Goal: Task Accomplishment & Management: Manage account settings

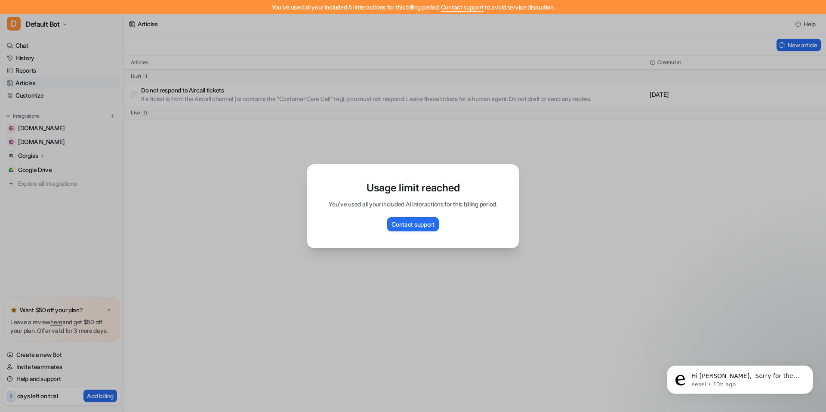
click at [392, 129] on div "Usage limit reached You've used all your included AI interactions for this bill…" at bounding box center [413, 206] width 226 height 412
click at [739, 387] on p "eesel • 13h ago" at bounding box center [747, 385] width 111 height 8
click at [741, 378] on div "Usage limit reached You've used all your included AI interactions for this bill…" at bounding box center [413, 206] width 826 height 412
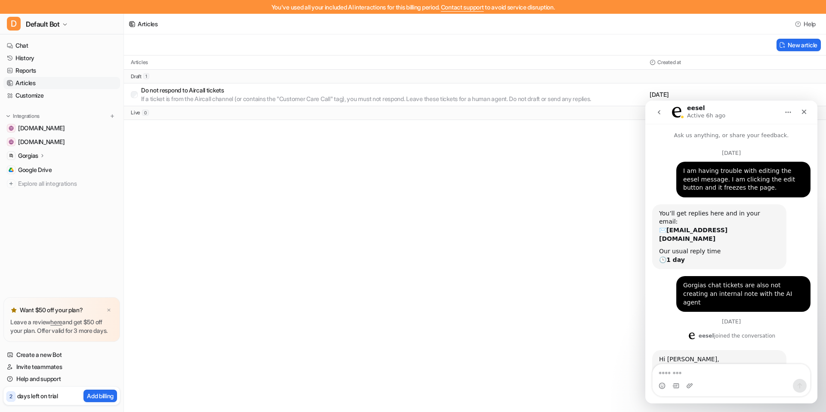
scroll to position [170, 0]
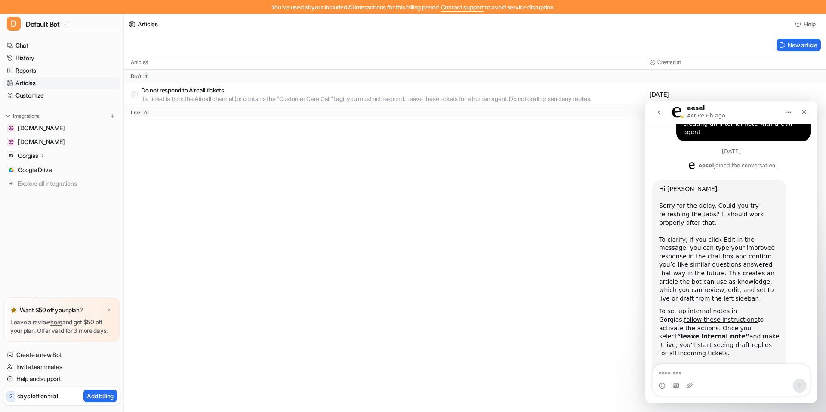
click at [794, 266] on div "Hi [PERSON_NAME], ​ Sorry for the delay. Could you try refreshing the tabs? It …" at bounding box center [731, 294] width 158 height 228
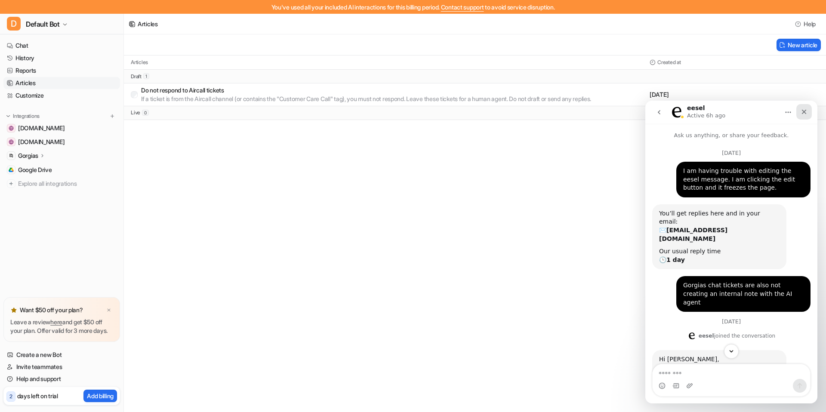
click at [804, 114] on icon "Close" at bounding box center [804, 111] width 7 height 7
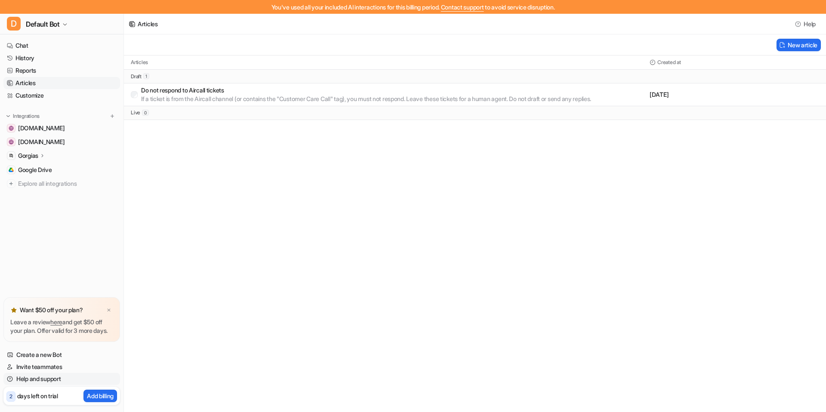
scroll to position [170, 0]
click at [97, 394] on p "Add billing" at bounding box center [100, 396] width 27 height 9
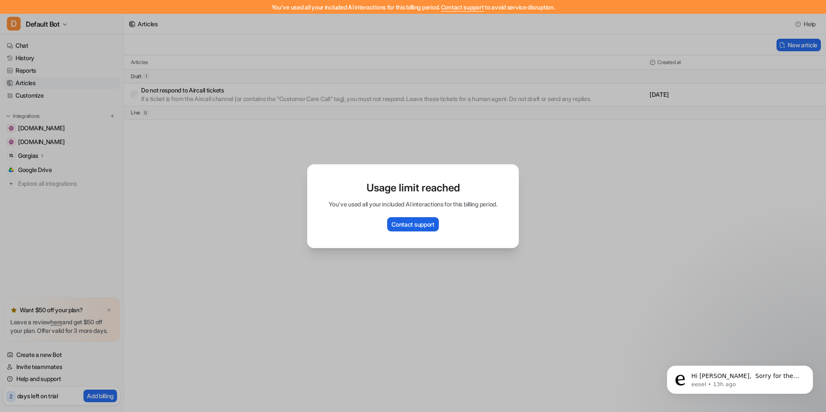
click at [416, 225] on button "Contact support" at bounding box center [413, 224] width 52 height 14
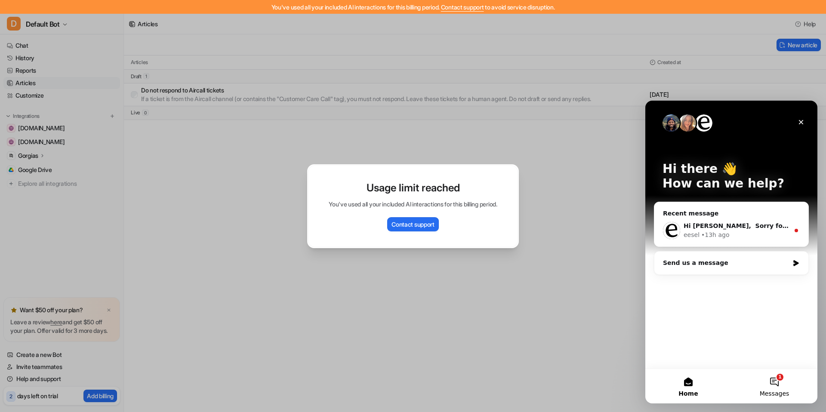
click at [773, 377] on button "1 Messages" at bounding box center [775, 386] width 86 height 34
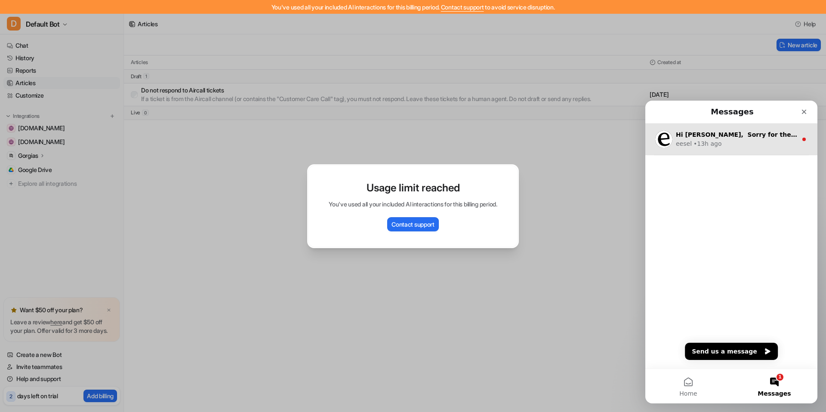
click at [735, 140] on div "eesel • 13h ago" at bounding box center [736, 143] width 121 height 9
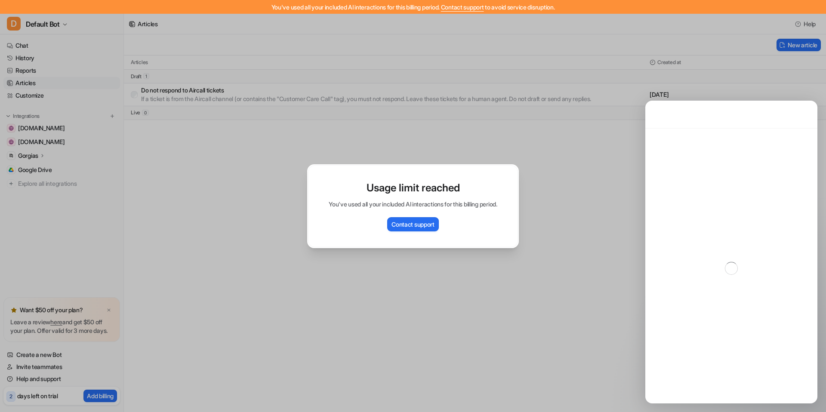
click at [233, 221] on div "Usage limit reached You've used all your included AI interactions for this bill…" at bounding box center [413, 206] width 826 height 412
click at [46, 369] on div "Usage limit reached You've used all your included AI interactions for this bill…" at bounding box center [413, 206] width 826 height 412
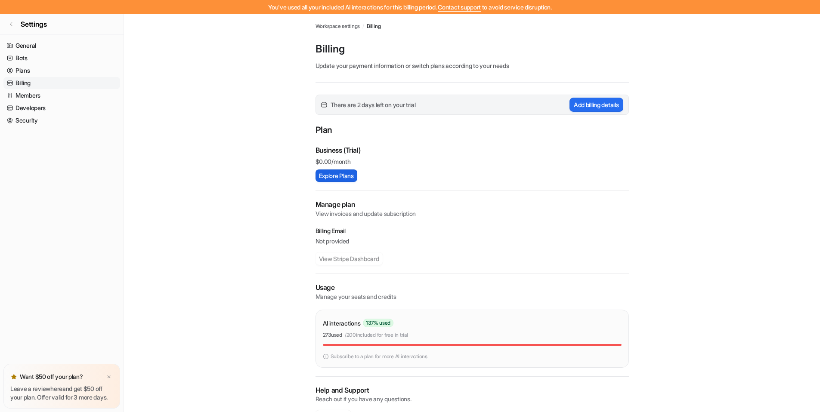
click at [347, 177] on button "Explore Plans" at bounding box center [336, 176] width 42 height 12
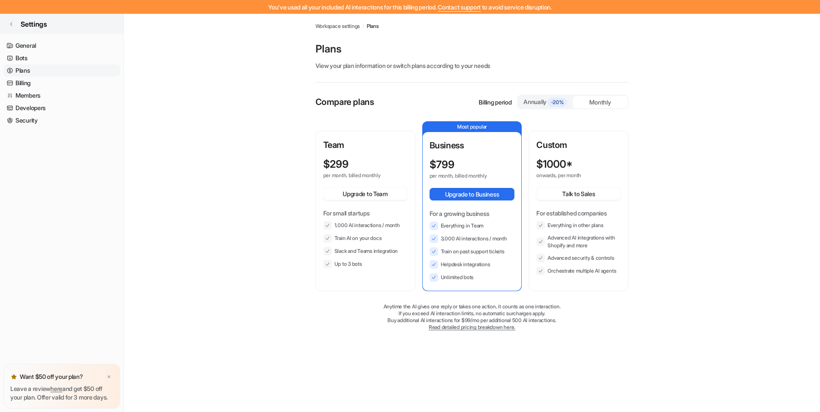
click at [17, 26] on link "Settings" at bounding box center [62, 24] width 124 height 21
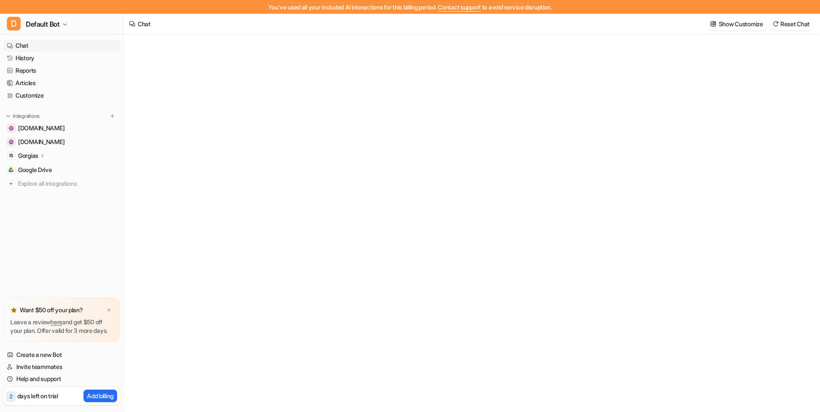
type textarea "**********"
click at [68, 80] on link "Articles" at bounding box center [61, 83] width 117 height 12
